Goal: Share content

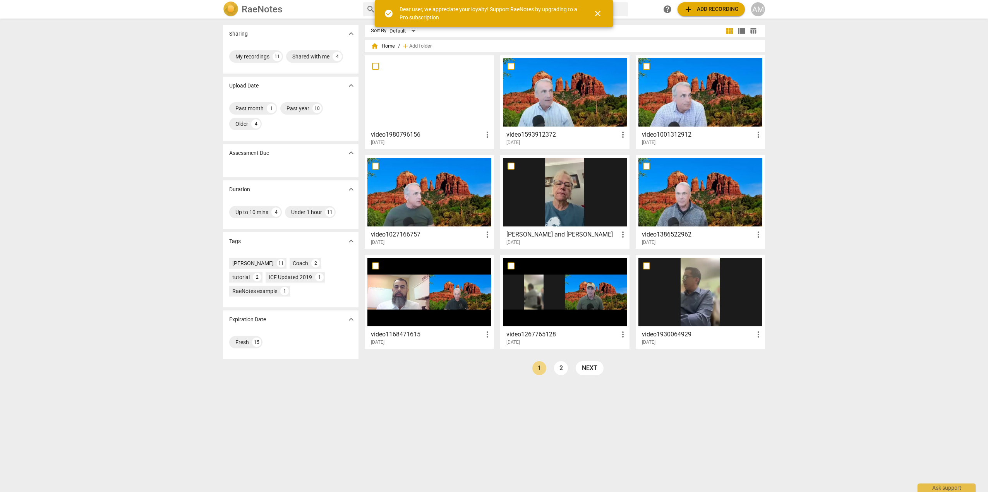
click at [442, 95] on div at bounding box center [429, 92] width 124 height 69
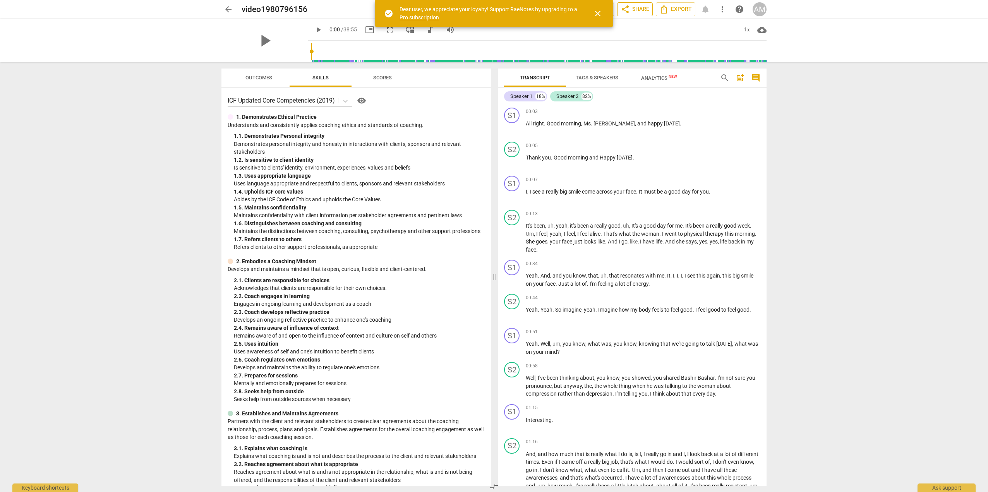
click at [641, 9] on span "share Share" at bounding box center [635, 9] width 29 height 9
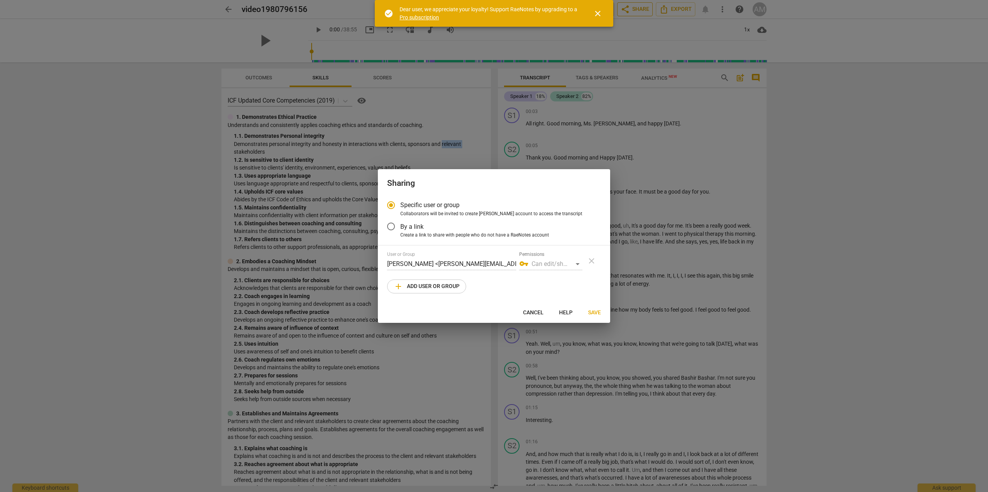
radio input "false"
click at [390, 228] on input "By a link" at bounding box center [391, 226] width 19 height 19
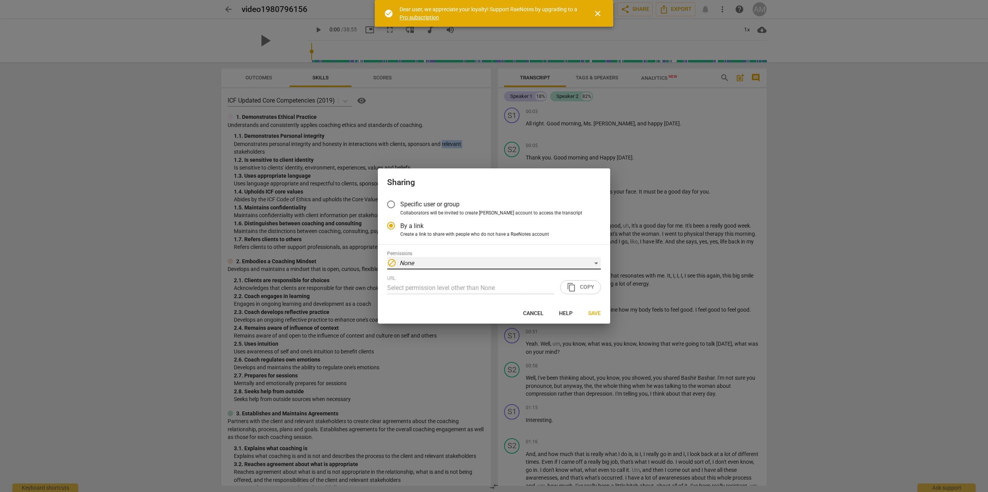
click at [408, 264] on em "None" at bounding box center [406, 262] width 14 height 7
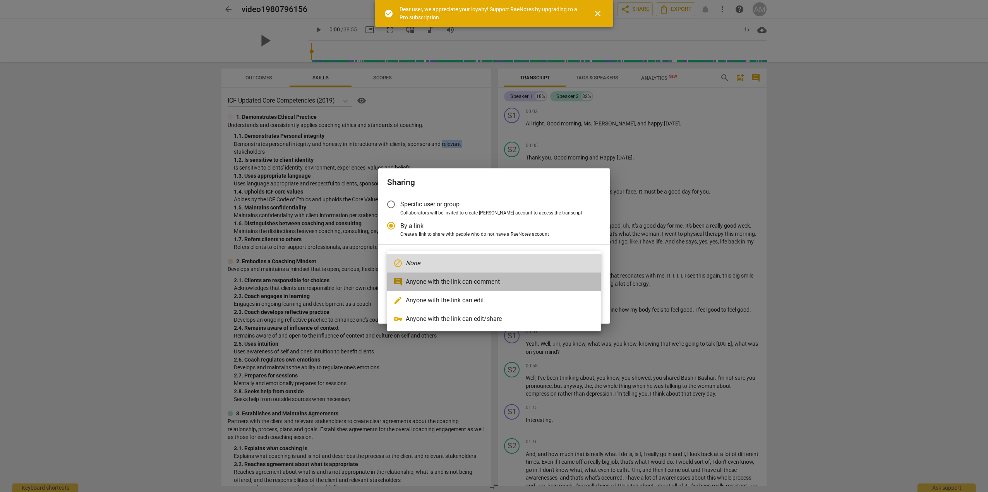
click at [467, 283] on li "comment Anyone with the link can comment" at bounding box center [494, 282] width 214 height 19
radio input "false"
type input "[URL][DOMAIN_NAME]"
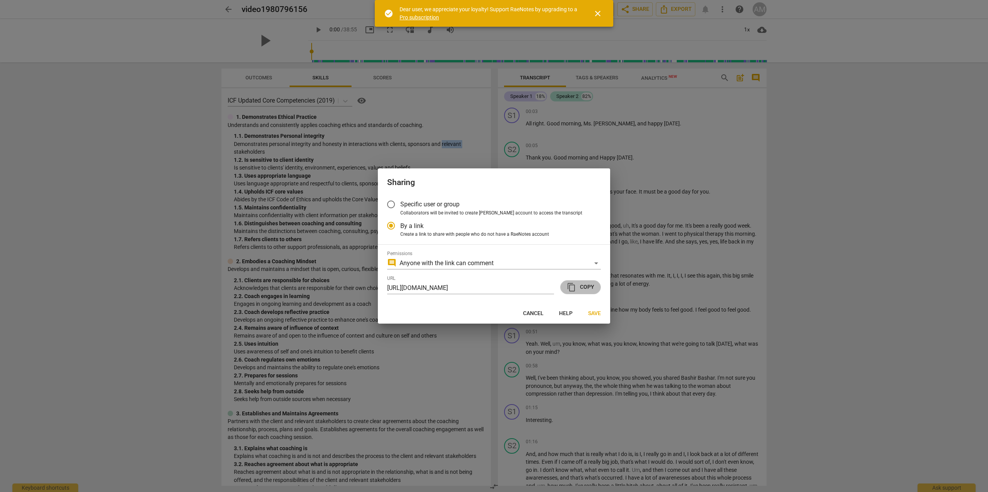
click at [592, 288] on span "content_copy Copy" at bounding box center [580, 287] width 27 height 9
click at [537, 312] on span "Cancel" at bounding box center [533, 314] width 21 height 8
radio input "false"
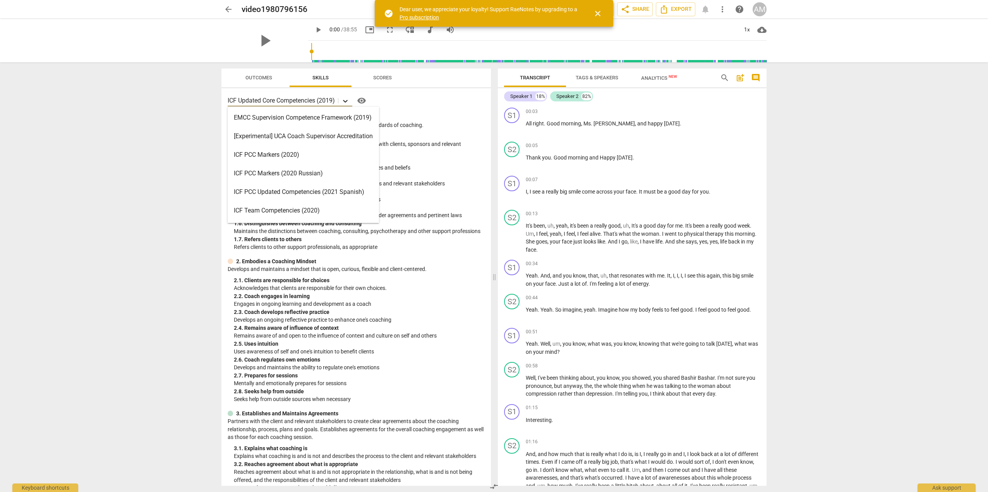
click at [347, 101] on icon at bounding box center [345, 101] width 8 height 8
click at [470, 115] on div "1. Demonstrates Ethical Practice" at bounding box center [356, 117] width 257 height 8
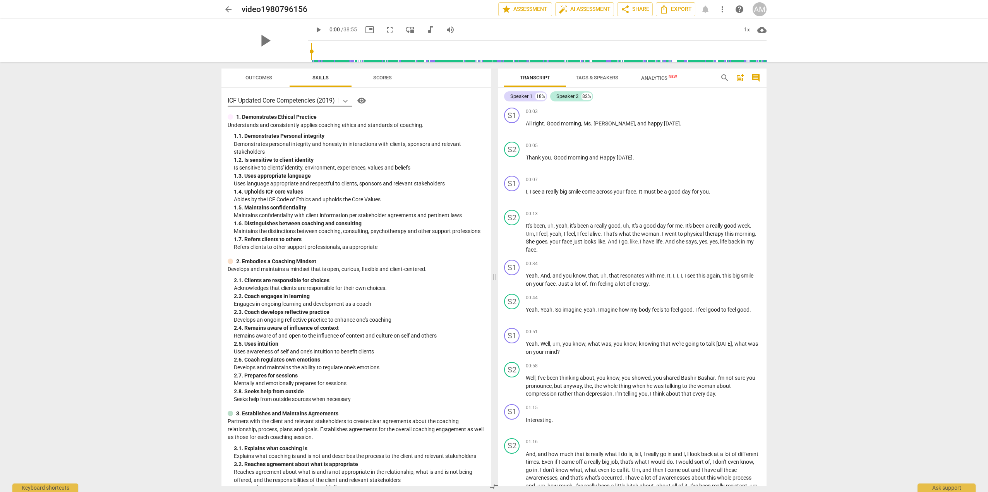
click at [345, 102] on icon at bounding box center [345, 101] width 8 height 8
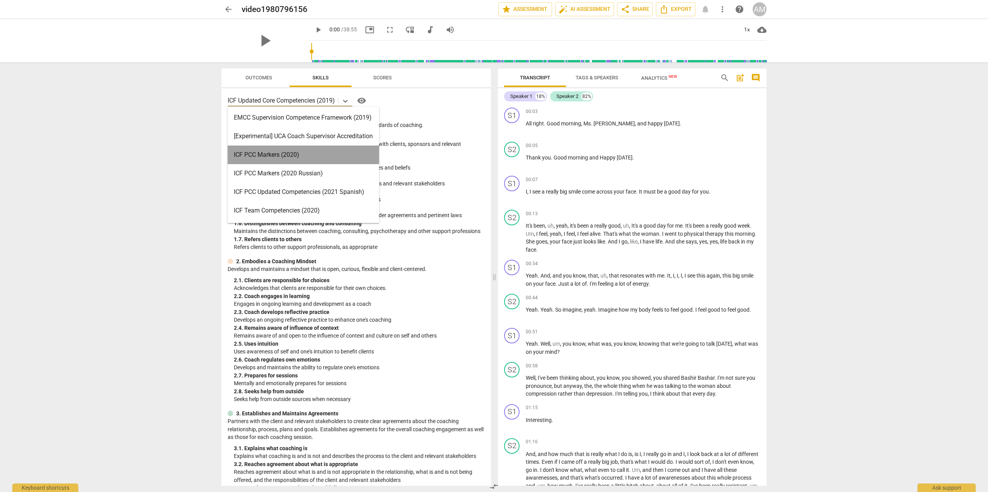
click at [309, 158] on div "ICF PCC Markers (2020)" at bounding box center [303, 155] width 151 height 19
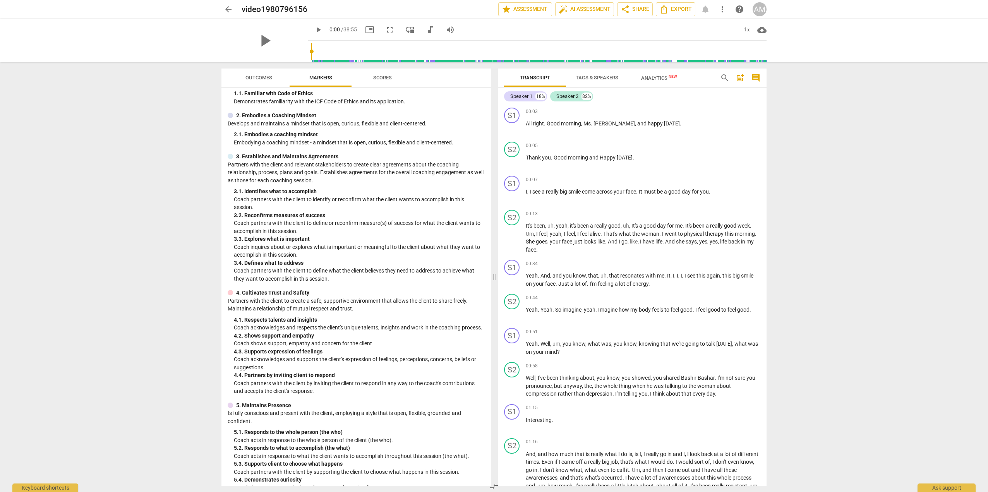
scroll to position [4, 0]
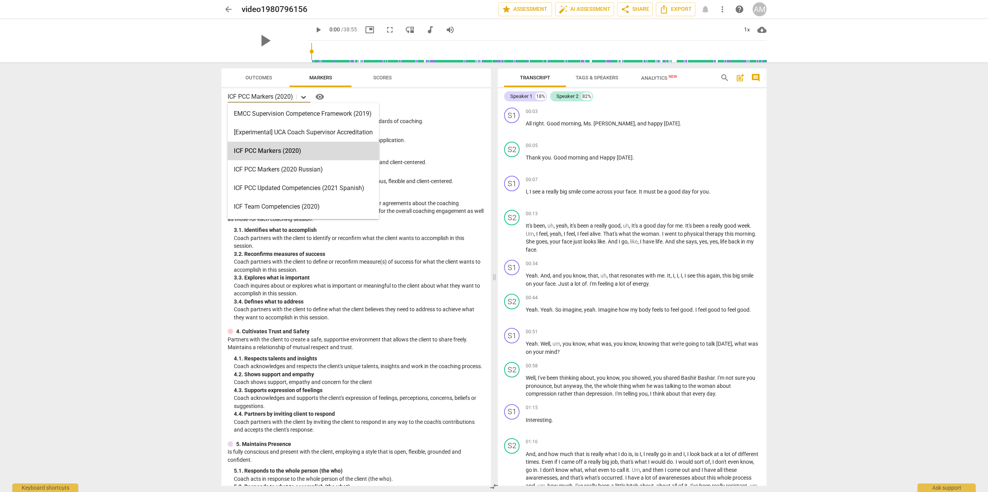
click at [307, 98] on icon at bounding box center [304, 97] width 8 height 8
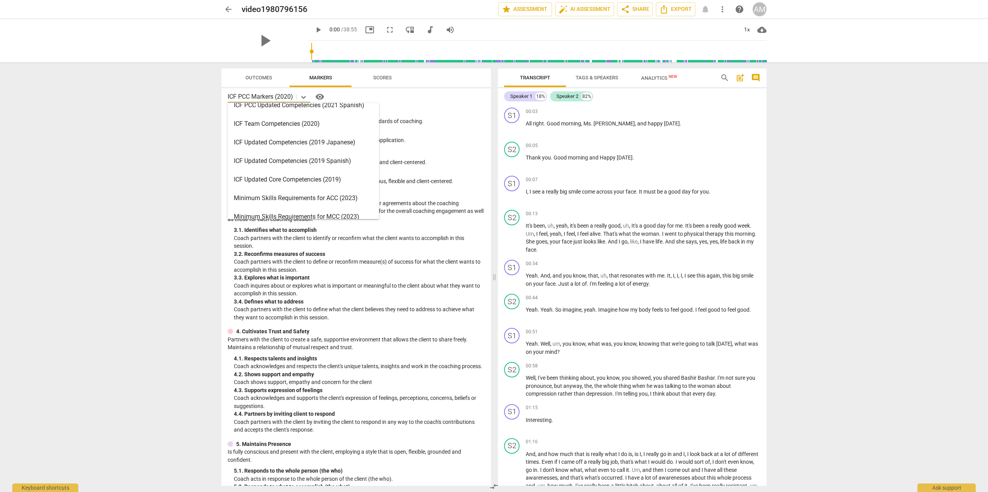
scroll to position [86, 0]
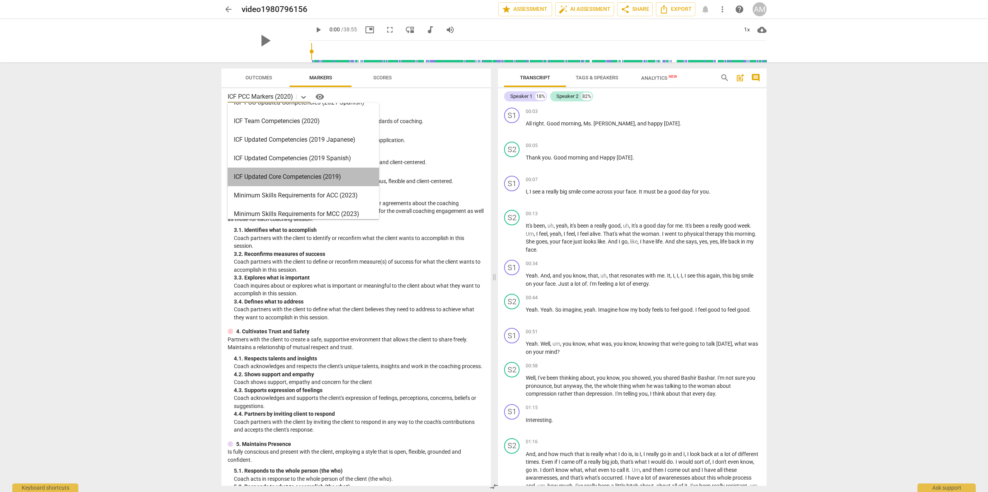
click at [319, 177] on div "ICF Updated Core Competencies (2019)" at bounding box center [303, 177] width 151 height 19
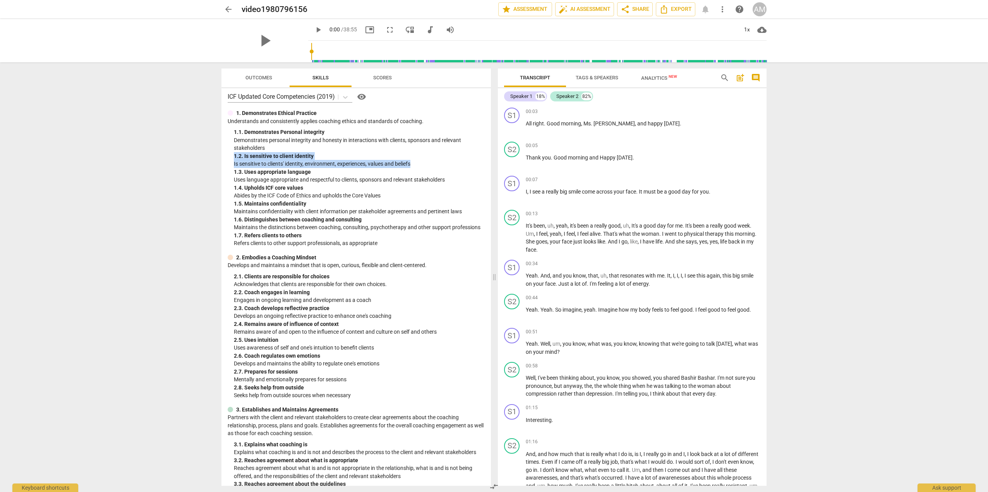
drag, startPoint x: 486, startPoint y: 146, endPoint x: 482, endPoint y: 165, distance: 19.1
click at [479, 166] on div "ICF Updated Core Competencies (2019) visibility 1. Demonstrates Ethical Practic…" at bounding box center [355, 287] width 269 height 398
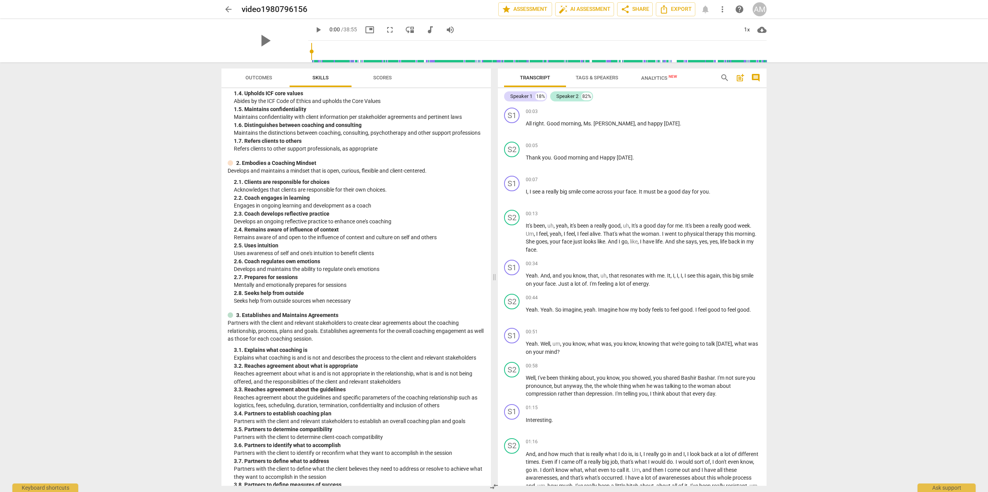
scroll to position [0, 0]
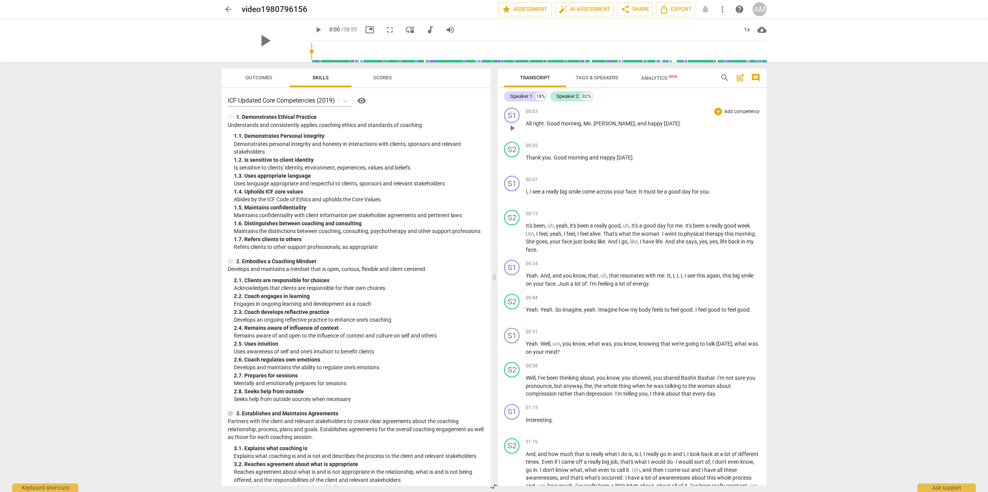
drag, startPoint x: 554, startPoint y: 118, endPoint x: 561, endPoint y: 120, distance: 7.3
click at [561, 118] on div "00:03 + Add competency keyboard_arrow_right All right . Good morning , Ms . [PE…" at bounding box center [643, 122] width 235 height 28
click at [715, 112] on div "+" at bounding box center [718, 112] width 8 height 8
click at [754, 87] on b "3.Agreement" at bounding box center [765, 86] width 26 height 9
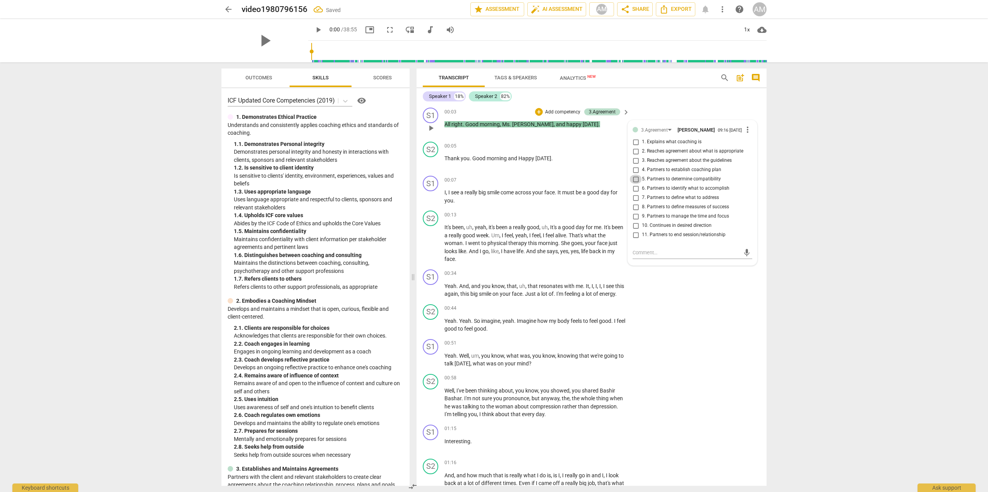
click at [634, 180] on input "5. Partners to determine compatibility" at bounding box center [635, 179] width 12 height 9
checkbox input "true"
click at [634, 170] on input "4. Partners to establish coaching plan" at bounding box center [635, 169] width 12 height 9
checkbox input "true"
click at [635, 163] on input "3. Reaches agreement about the guidelines" at bounding box center [635, 160] width 12 height 9
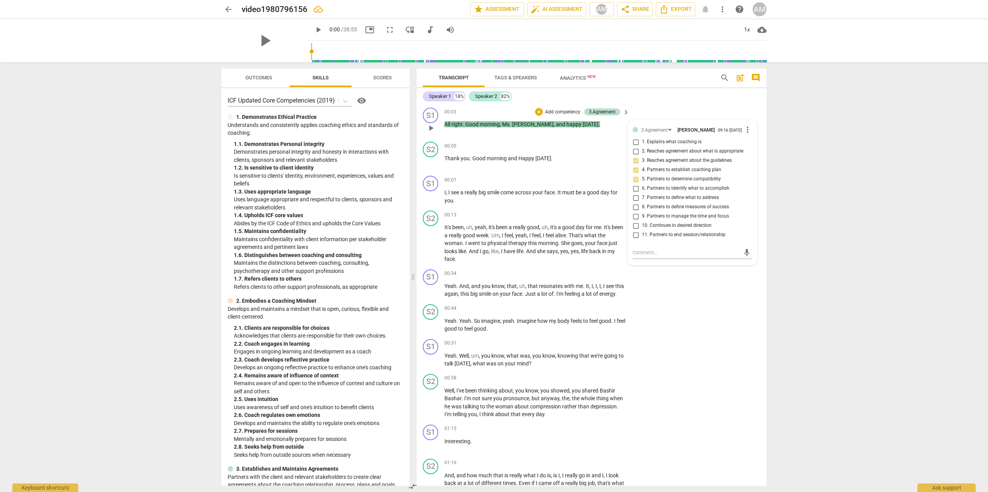
click at [635, 163] on input "3. Reaches agreement about the guidelines" at bounding box center [635, 160] width 12 height 9
checkbox input "true"
click at [635, 193] on input "6. Partners to identify what to accomplish" at bounding box center [635, 188] width 12 height 9
checkbox input "true"
click at [645, 220] on span "9. Partners to manage the time and focus" at bounding box center [685, 216] width 87 height 7
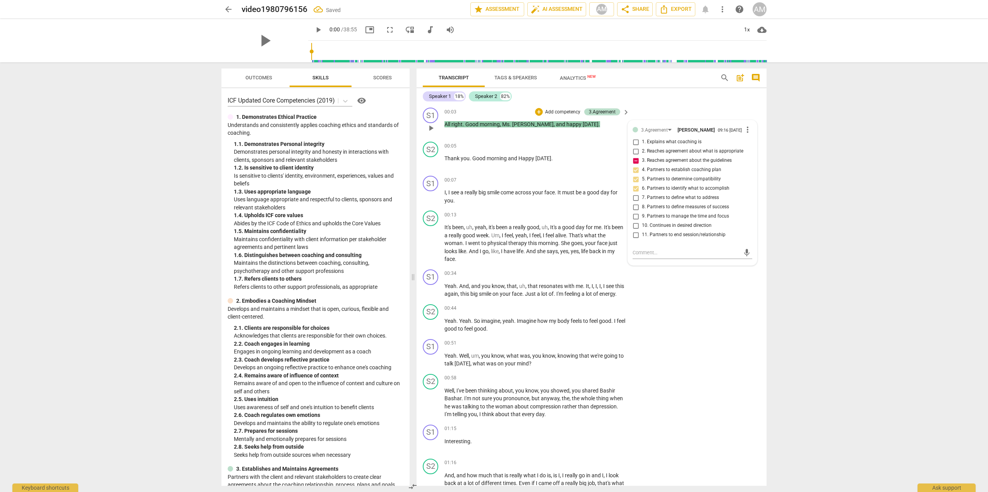
click at [642, 221] on input "9. Partners to manage the time and focus" at bounding box center [635, 216] width 12 height 9
checkbox input "true"
click at [714, 307] on div "S2 play_arrow pause 00:44 + Add competency keyboard_arrow_right Yeah . Yeah . S…" at bounding box center [592, 318] width 350 height 35
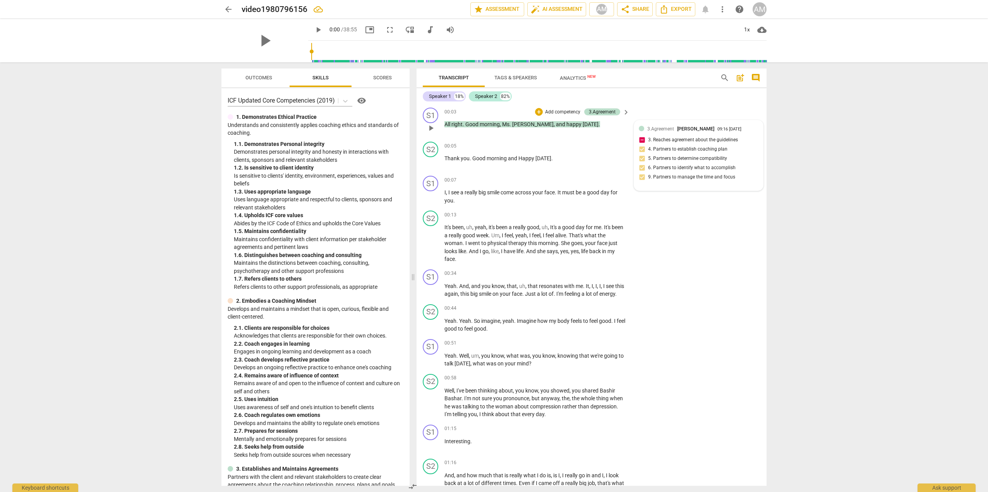
click at [641, 139] on div "3.Agreement [PERSON_NAME] 09:16 [DATE] 3. Reaches agreement about the guideline…" at bounding box center [699, 155] width 120 height 61
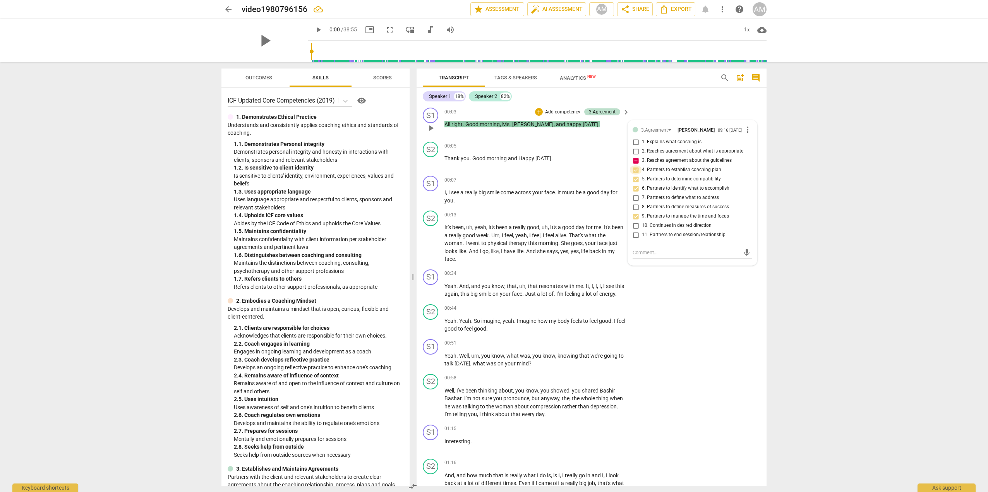
click at [632, 175] on input "4. Partners to establish coaching plan" at bounding box center [635, 169] width 12 height 9
checkbox input "true"
click at [634, 184] on input "5. Partners to determine compatibility" at bounding box center [635, 179] width 12 height 9
checkbox input "true"
click at [634, 191] on input "6. Partners to identify what to accomplish" at bounding box center [635, 188] width 12 height 9
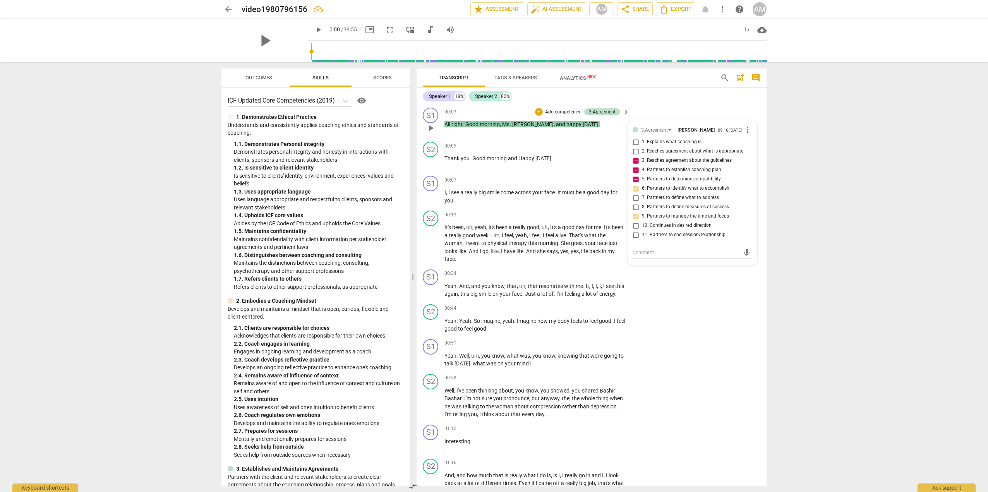
checkbox input "true"
click at [637, 220] on input "9. Partners to manage the time and focus" at bounding box center [635, 216] width 12 height 9
checkbox input "true"
click at [720, 325] on div "S2 play_arrow pause 00:44 + Add competency keyboard_arrow_right Yeah . Yeah . S…" at bounding box center [592, 318] width 350 height 35
